Goal: Transaction & Acquisition: Purchase product/service

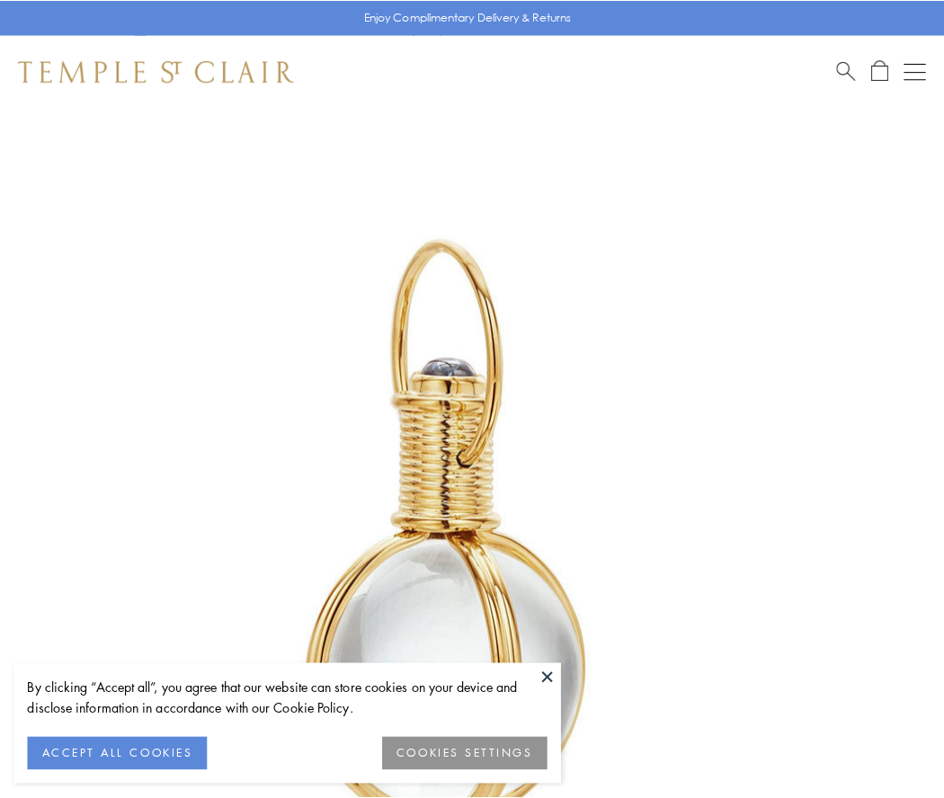
scroll to position [469, 0]
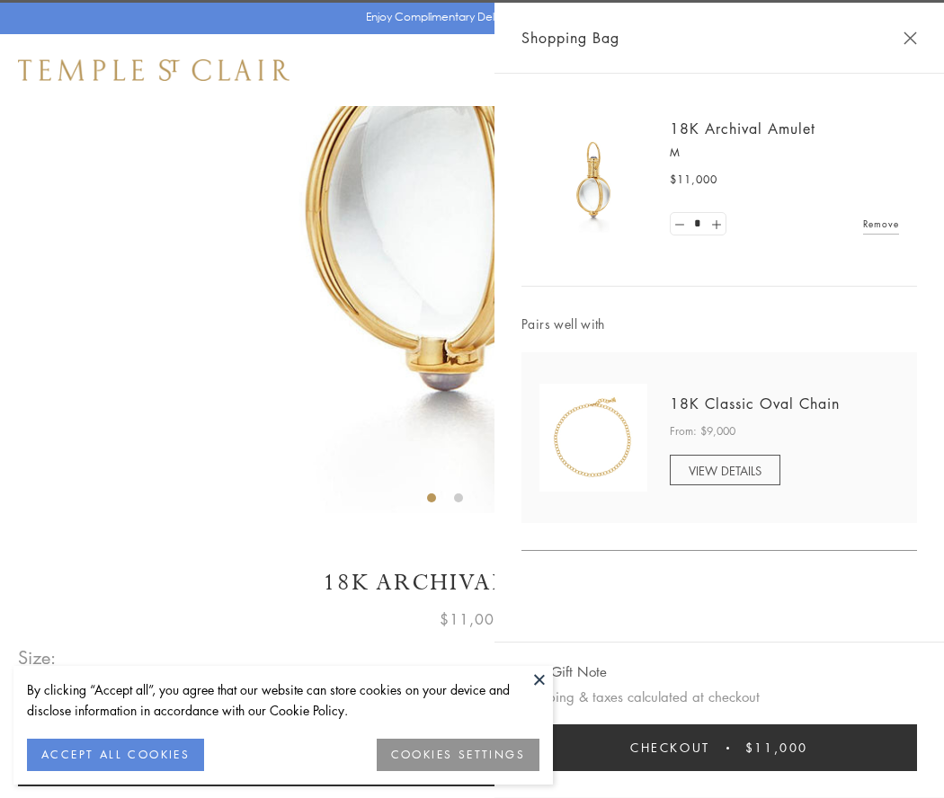
click at [719, 748] on button "Checkout $11,000" at bounding box center [719, 748] width 396 height 47
